Goal: Task Accomplishment & Management: Manage account settings

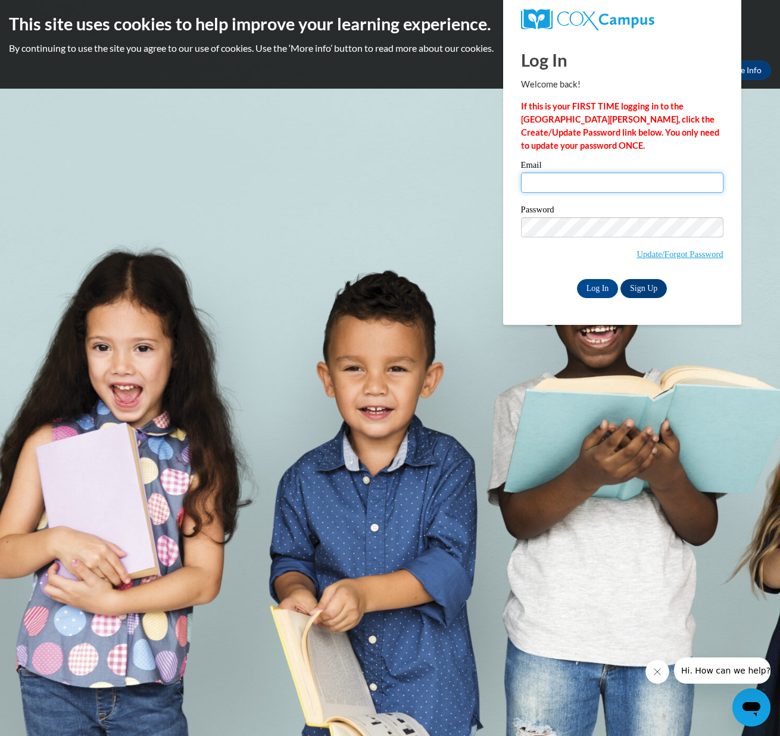
type input "Jill_ Andresen_1sJmk"
click at [592, 286] on input "Log In" at bounding box center [598, 288] width 42 height 19
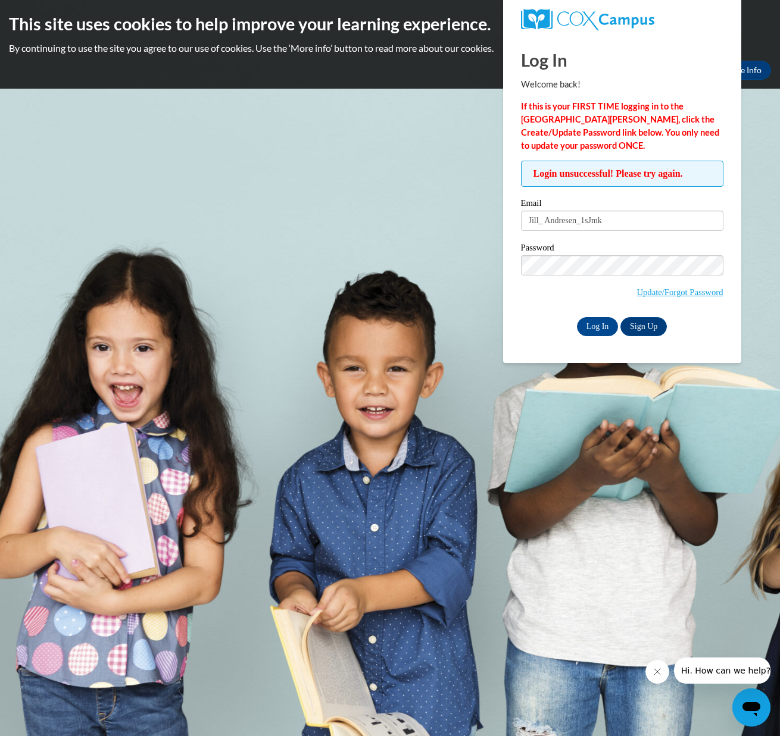
click at [622, 220] on input "Jill_ Andresen_1sJmk" at bounding box center [622, 221] width 202 height 20
click at [596, 326] on input "Log In" at bounding box center [598, 326] width 42 height 19
click at [631, 223] on input "Jill_ Andresen_1sJmk" at bounding box center [622, 221] width 202 height 20
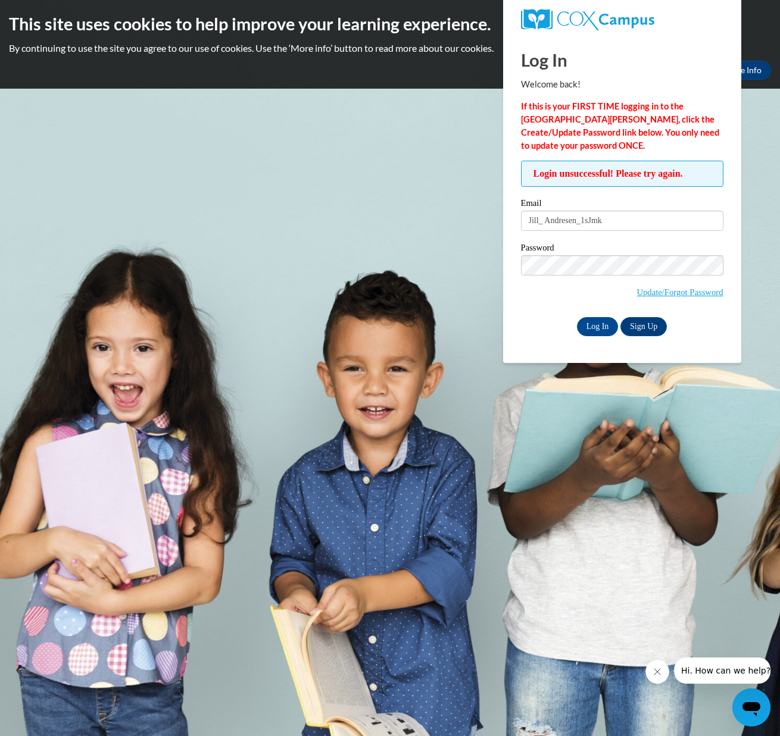
click at [631, 223] on input "Jill_ Andresen_1sJmk" at bounding box center [622, 221] width 202 height 20
type input "J"
type input "jillmandresen@yahoo.com"
click at [596, 332] on input "Log In" at bounding box center [598, 326] width 42 height 19
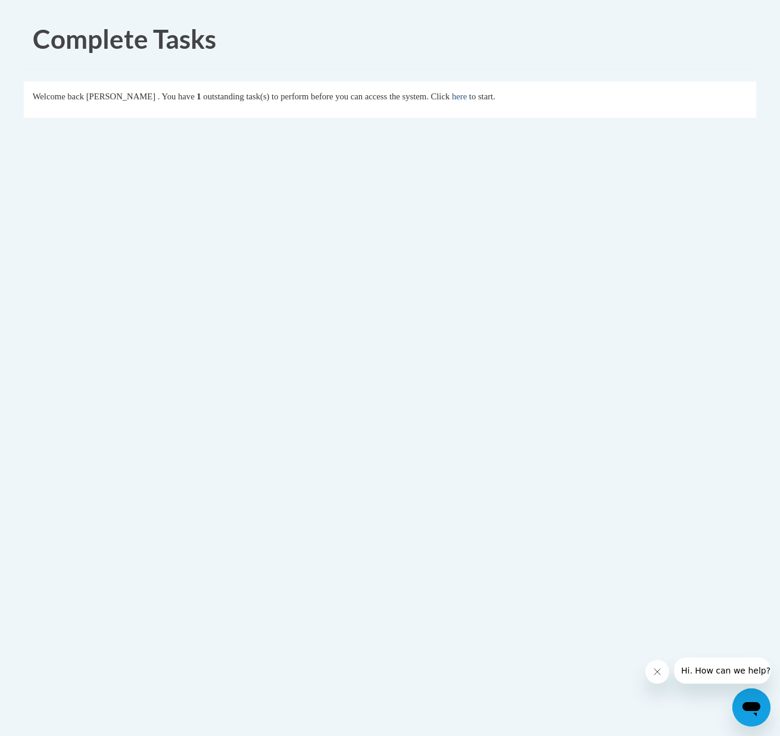
click at [467, 101] on link "here" at bounding box center [459, 97] width 15 height 10
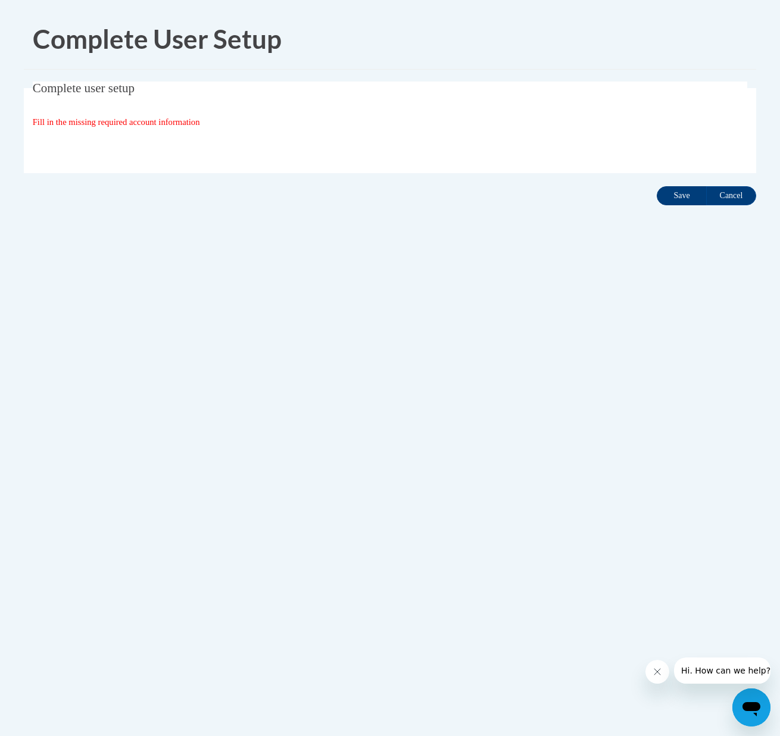
click at [686, 189] on input "Save" at bounding box center [682, 195] width 50 height 19
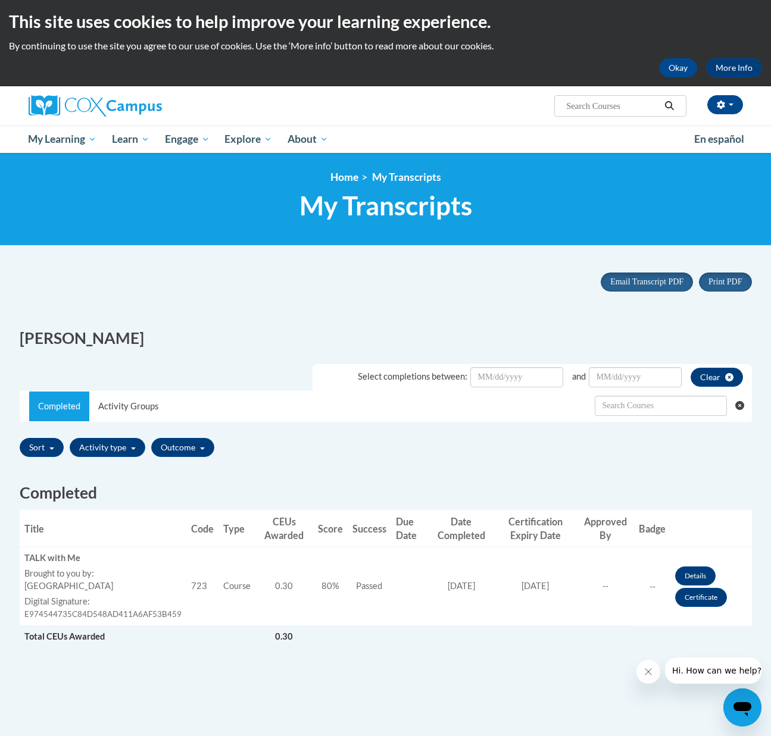
scroll to position [212, 0]
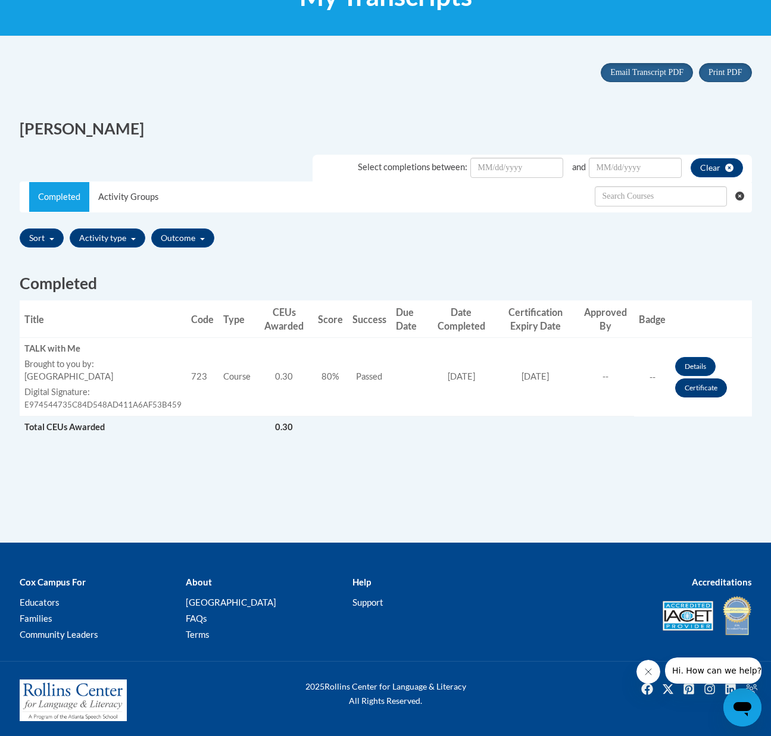
click at [694, 385] on link "Certificate" at bounding box center [701, 388] width 52 height 19
